Goal: Find specific page/section: Find specific page/section

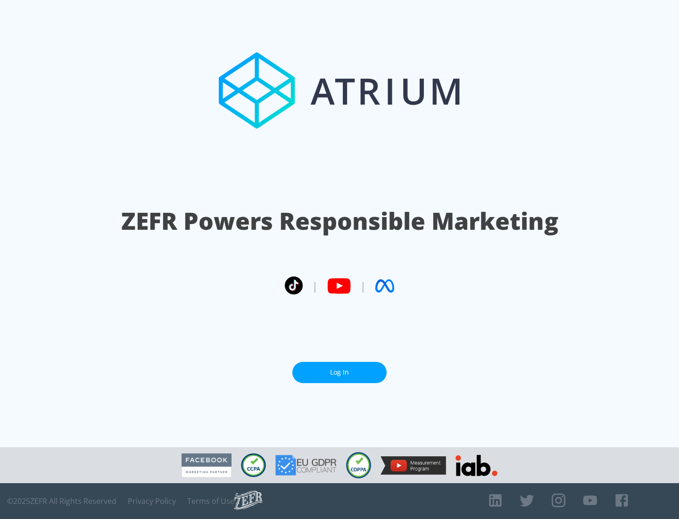
click at [340, 372] on link "Log In" at bounding box center [339, 372] width 94 height 21
